Goal: Check status: Check status

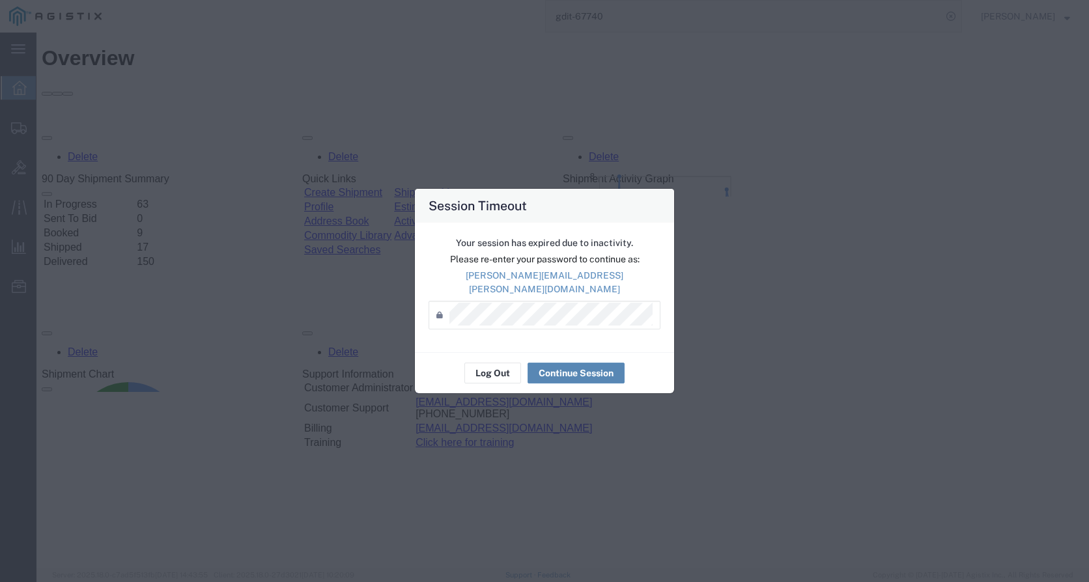
click at [561, 367] on button "Continue Session" at bounding box center [575, 373] width 97 height 21
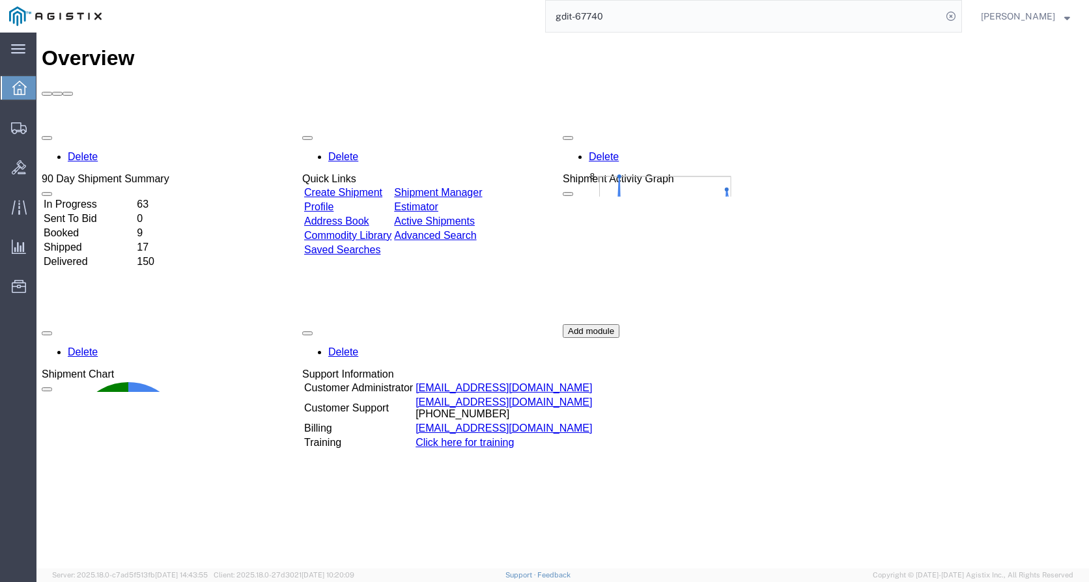
click at [638, 17] on input "gdit-67740" at bounding box center [744, 16] width 396 height 31
click at [625, 19] on input "gdit-" at bounding box center [744, 16] width 396 height 31
click at [682, 19] on input "gdit-73509" at bounding box center [744, 16] width 396 height 31
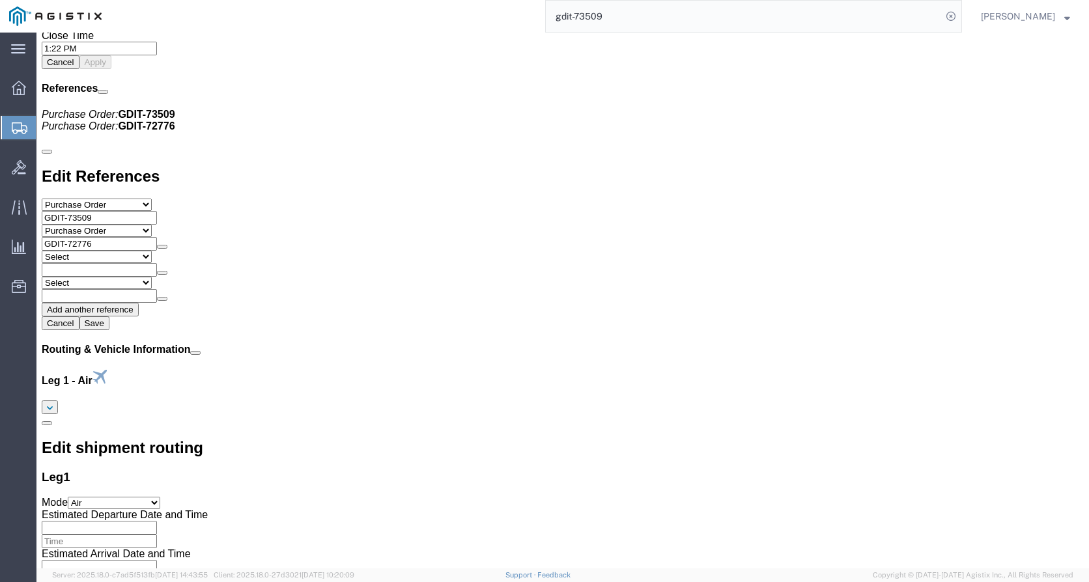
scroll to position [1498, 0]
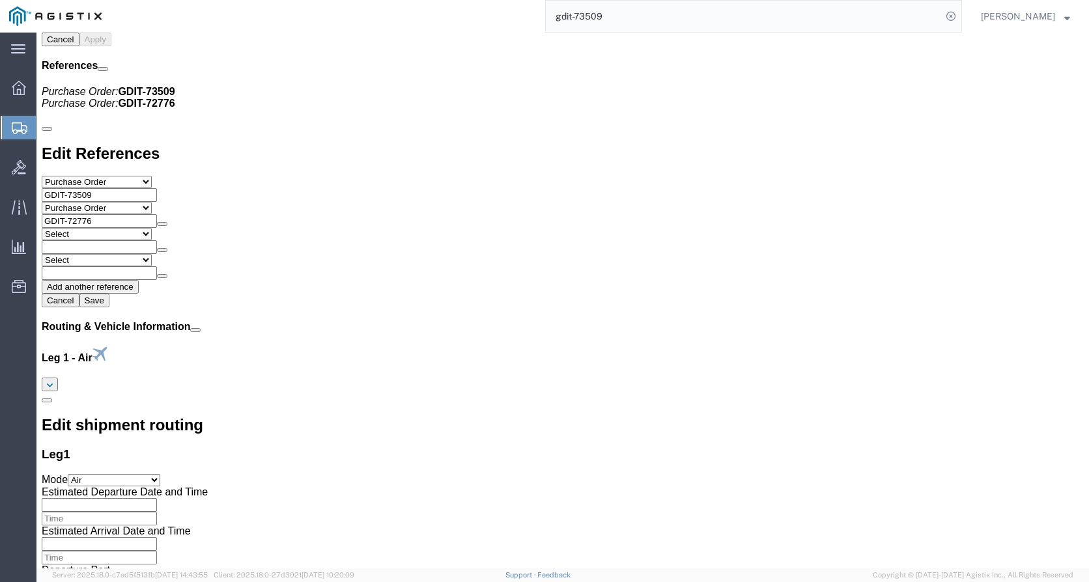
drag, startPoint x: 190, startPoint y: 169, endPoint x: 182, endPoint y: 172, distance: 7.6
click div "PacStar 4 Slot Chassis Pieces: 1.00 Each Total value: 12465.00 USD Class: 92.5 …"
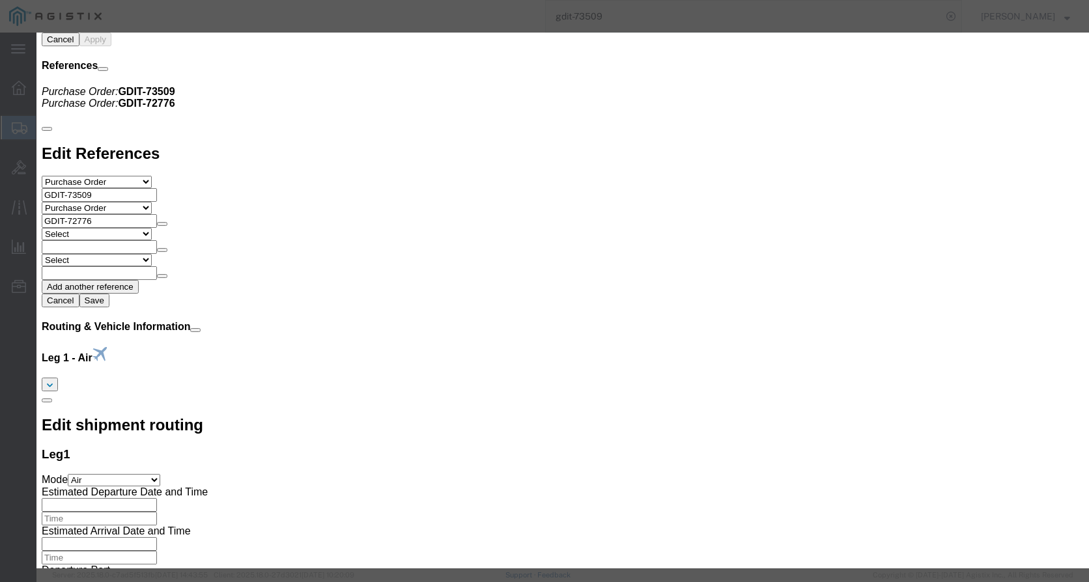
click icon "button"
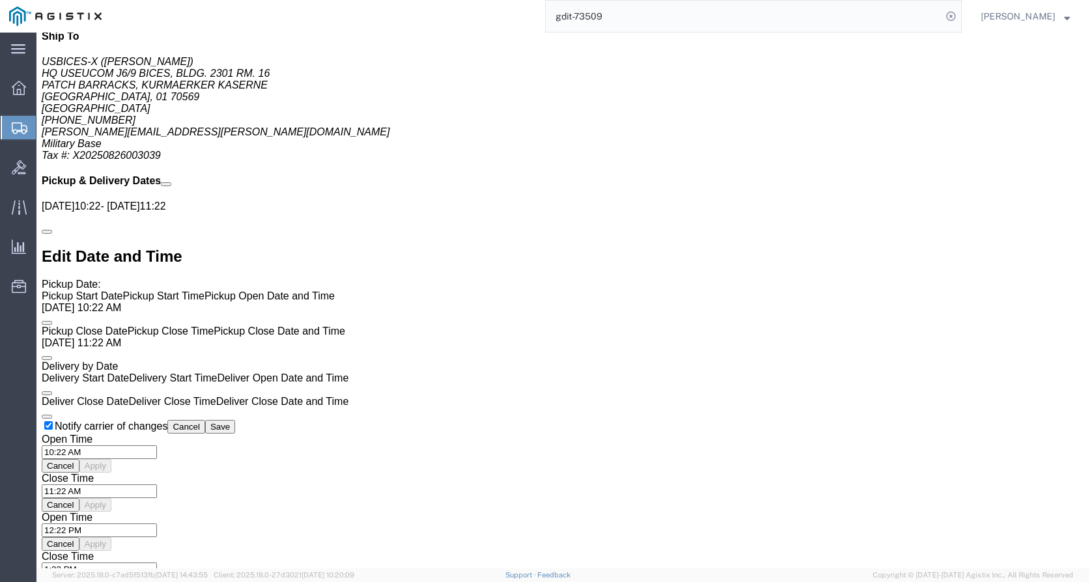
scroll to position [977, 0]
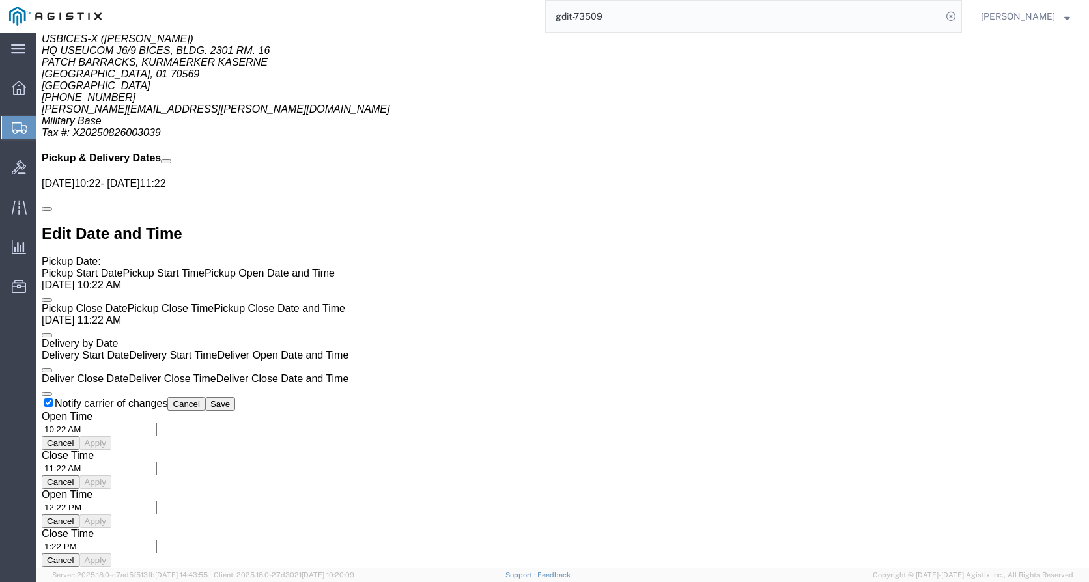
click p "Class: 92.5"
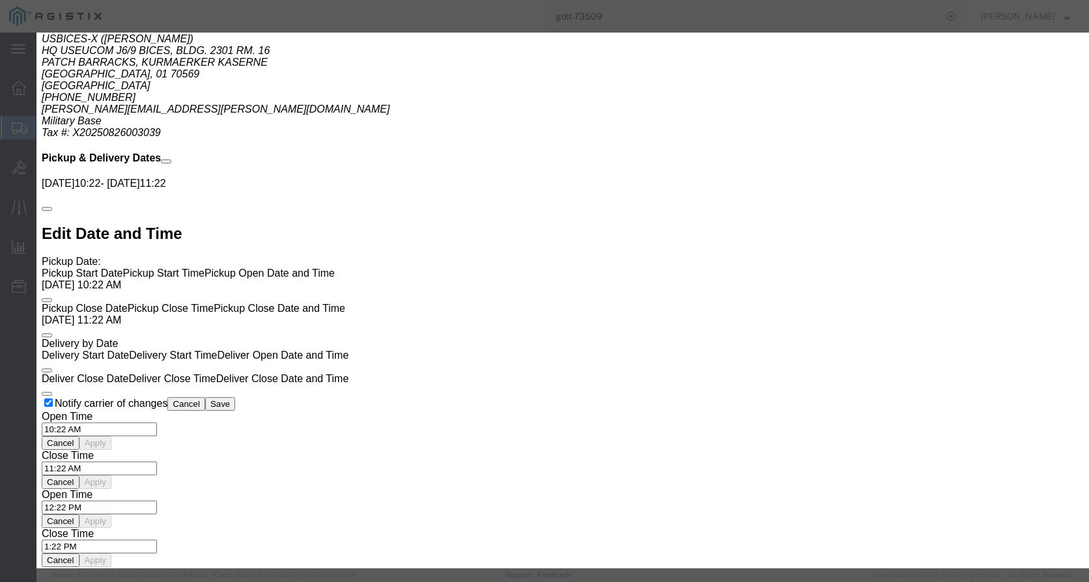
click icon "button"
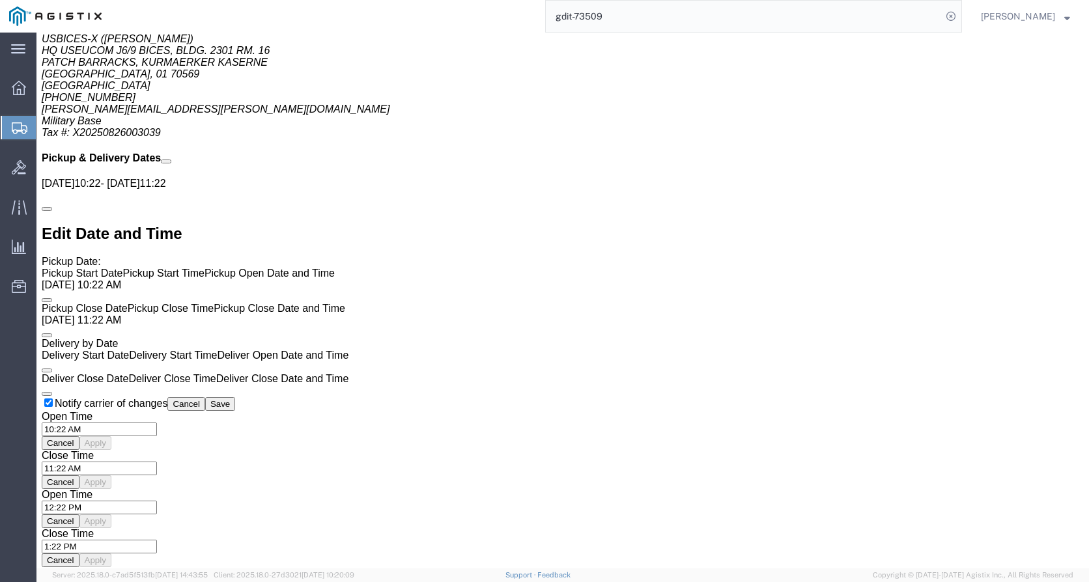
drag, startPoint x: 628, startPoint y: 20, endPoint x: 615, endPoint y: 21, distance: 12.4
click at [626, 18] on input "gdit-73509" at bounding box center [744, 16] width 396 height 31
type input "gdit-77479"
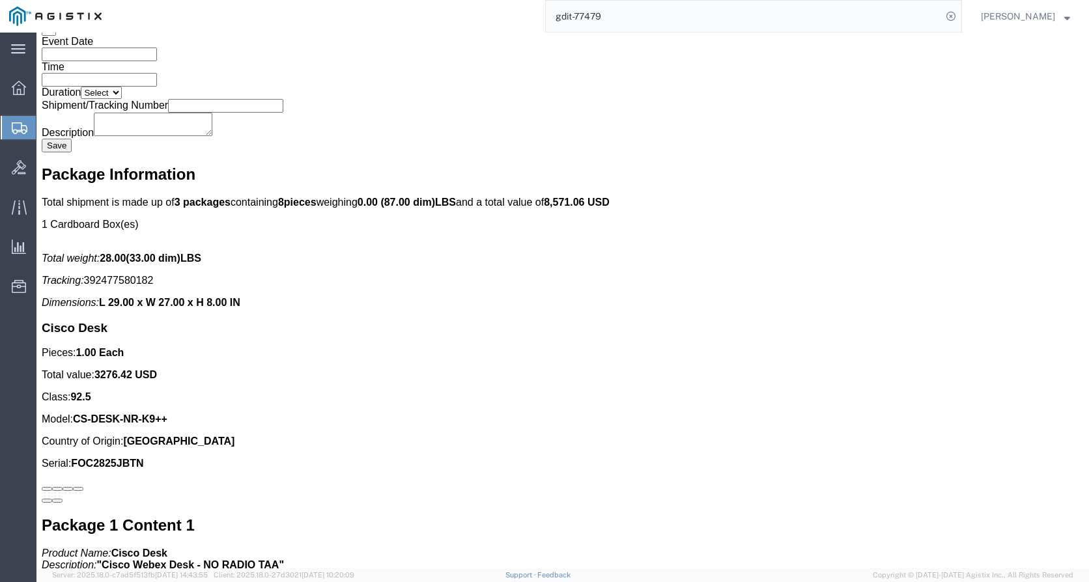
scroll to position [2465, 0]
